Goal: Navigation & Orientation: Find specific page/section

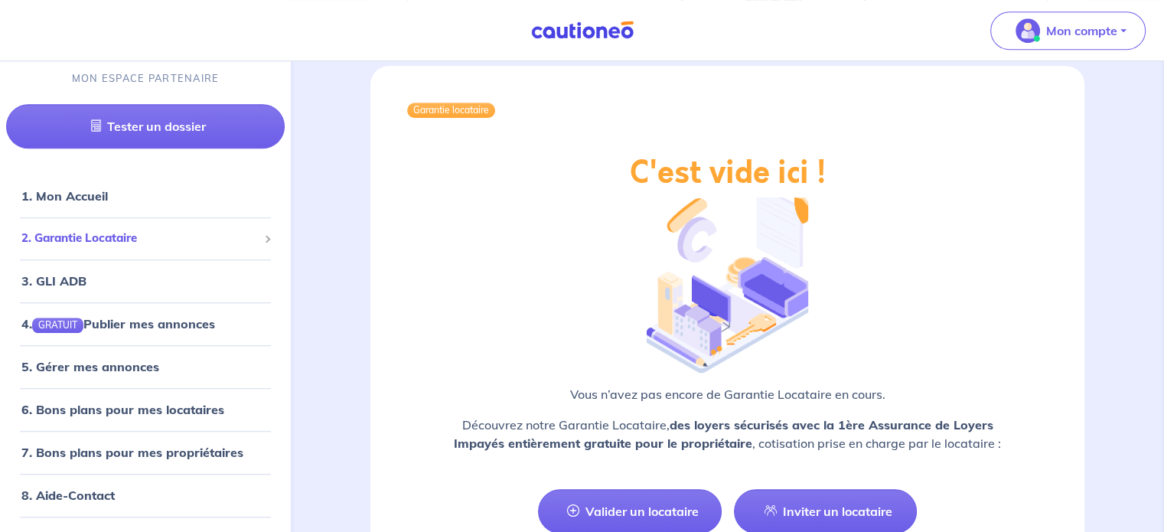
click at [64, 233] on span "2. Garantie Locataire" at bounding box center [139, 239] width 236 height 18
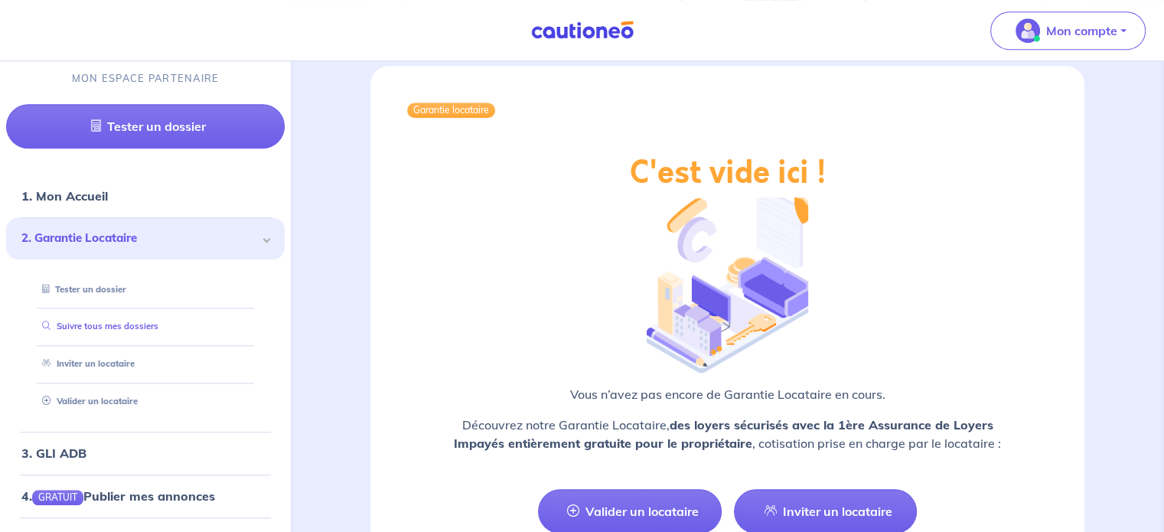
click at [102, 327] on link "Suivre tous mes dossiers" at bounding box center [97, 326] width 122 height 11
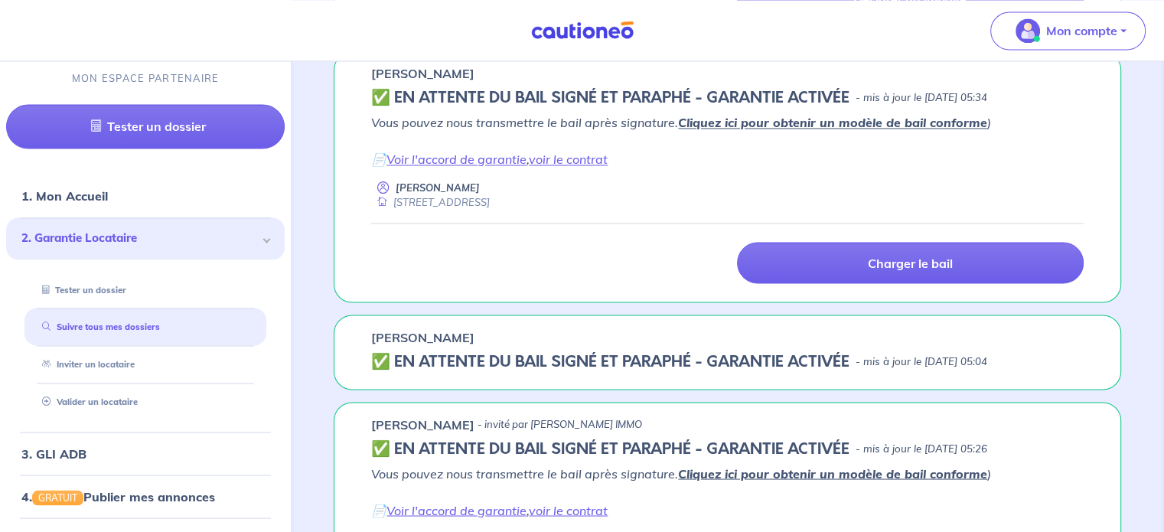
scroll to position [3061, 0]
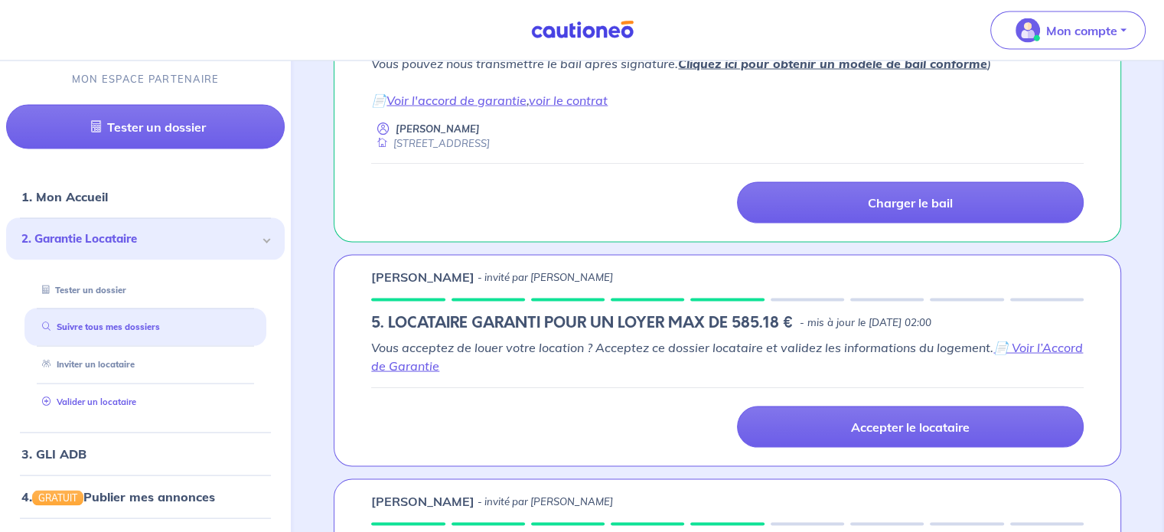
click at [80, 400] on link "Valider un locataire" at bounding box center [86, 401] width 100 height 11
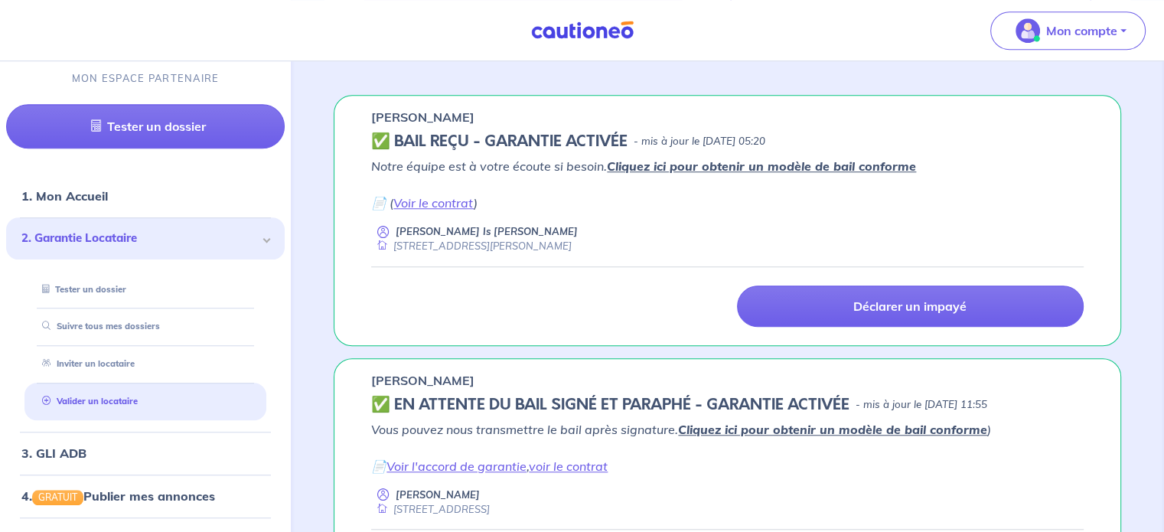
scroll to position [1082, 0]
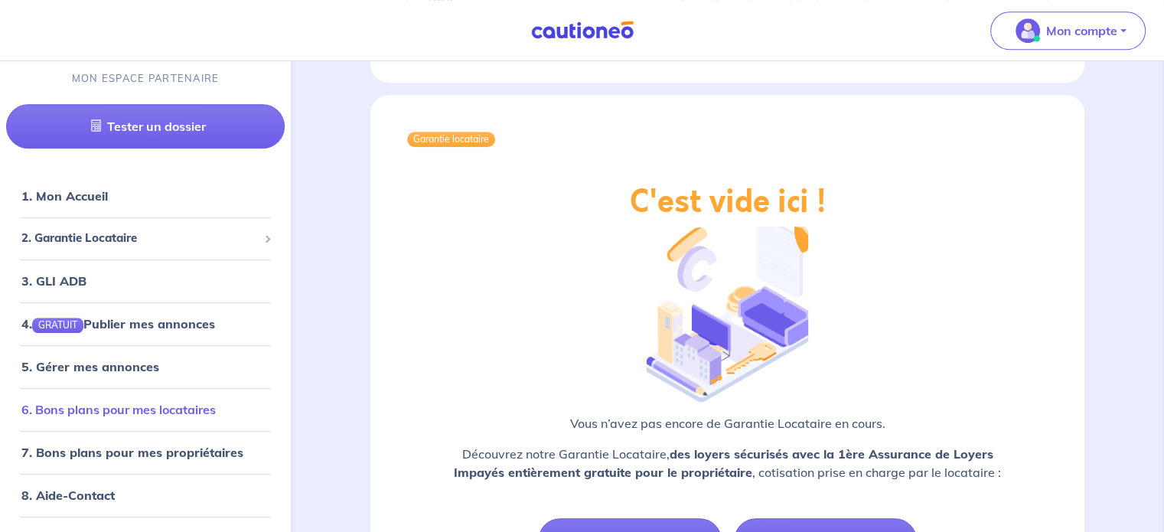
scroll to position [1301, 0]
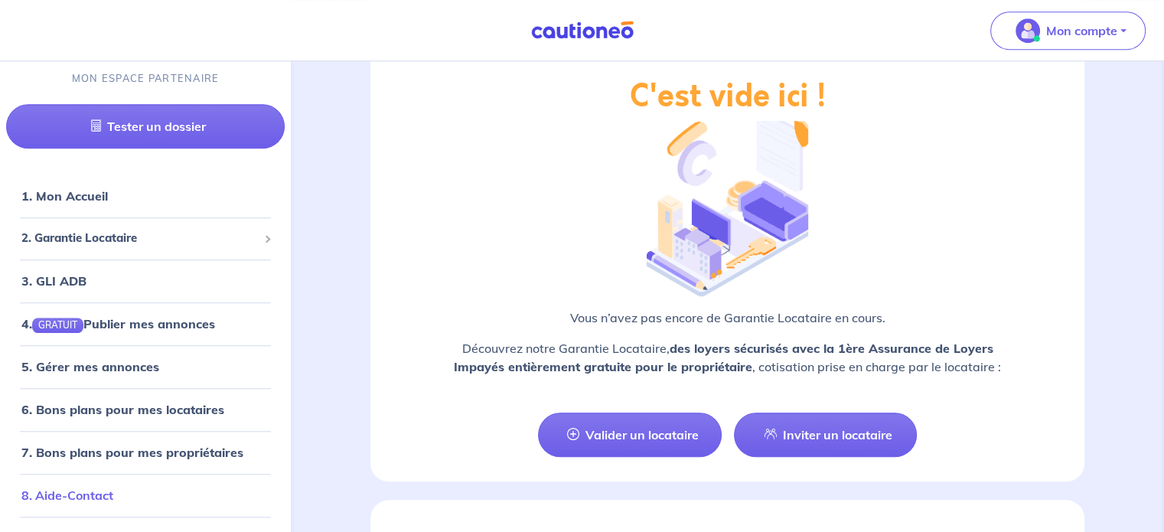
click at [73, 499] on link "8. Aide-Contact" at bounding box center [67, 494] width 92 height 15
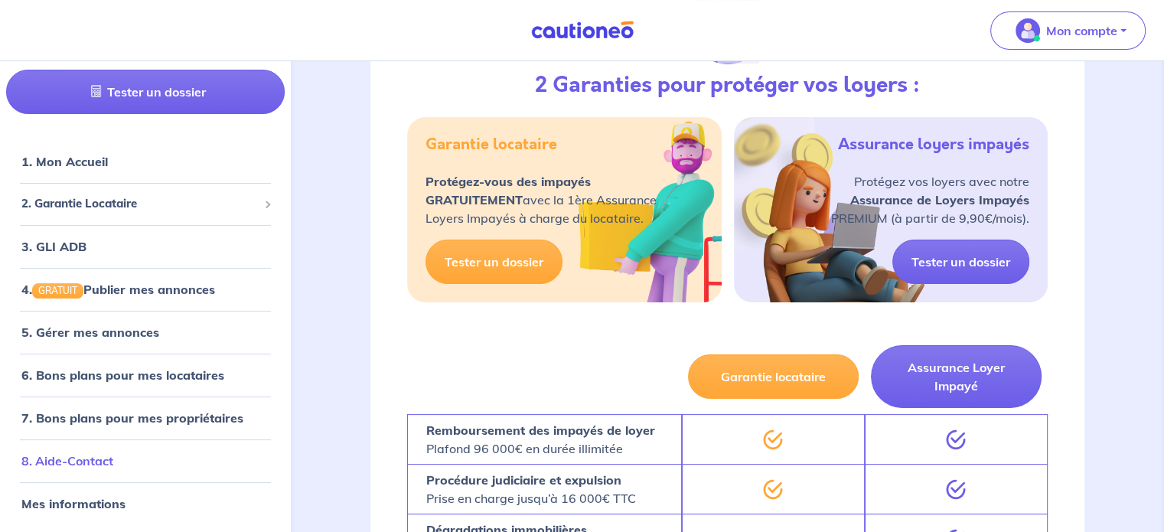
scroll to position [306, 0]
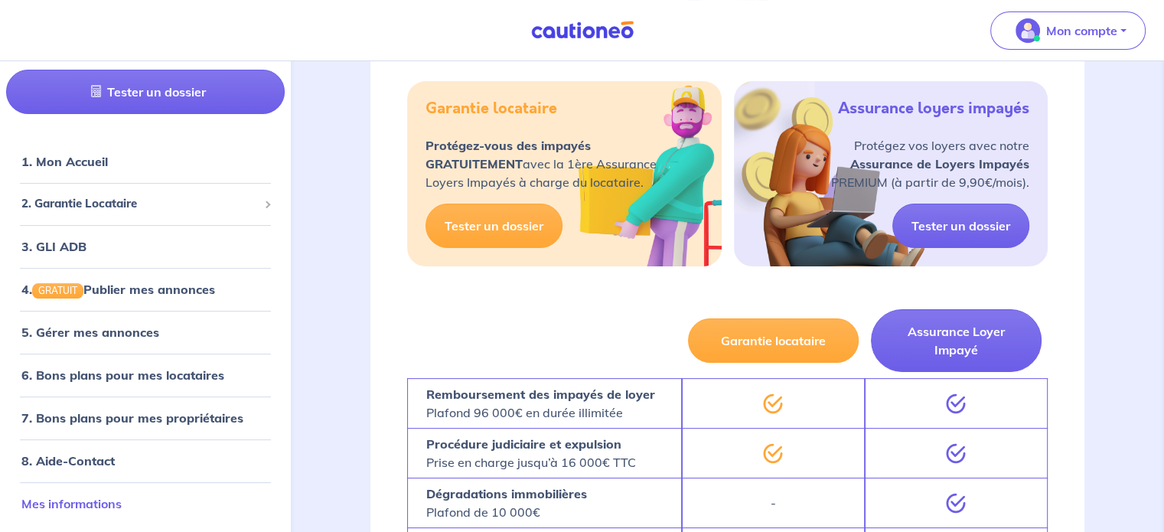
click at [80, 496] on link "Mes informations" at bounding box center [71, 503] width 100 height 15
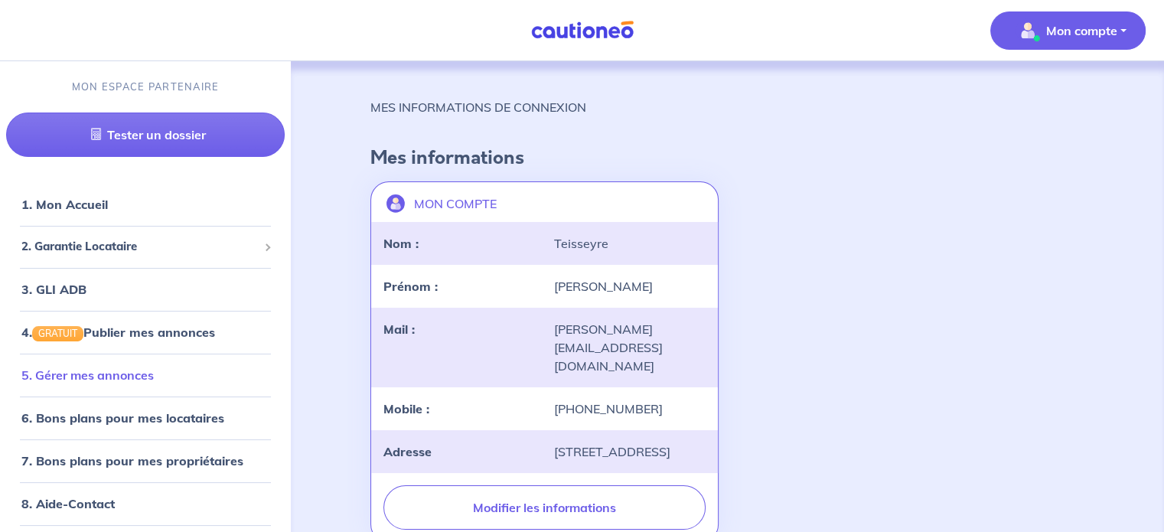
scroll to position [34, 0]
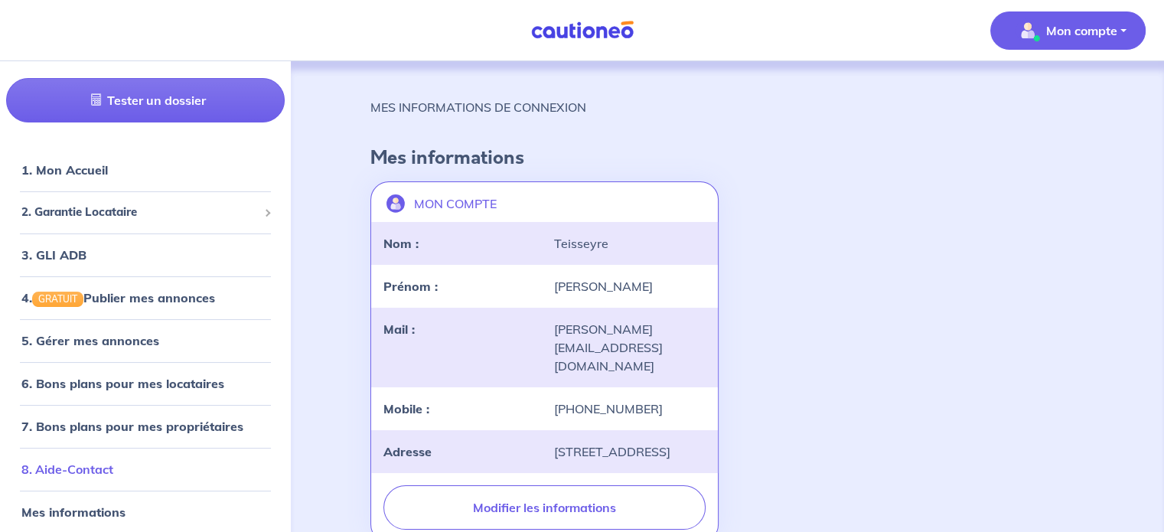
click at [43, 471] on link "8. Aide-Contact" at bounding box center [67, 468] width 92 height 15
